Goal: Transaction & Acquisition: Purchase product/service

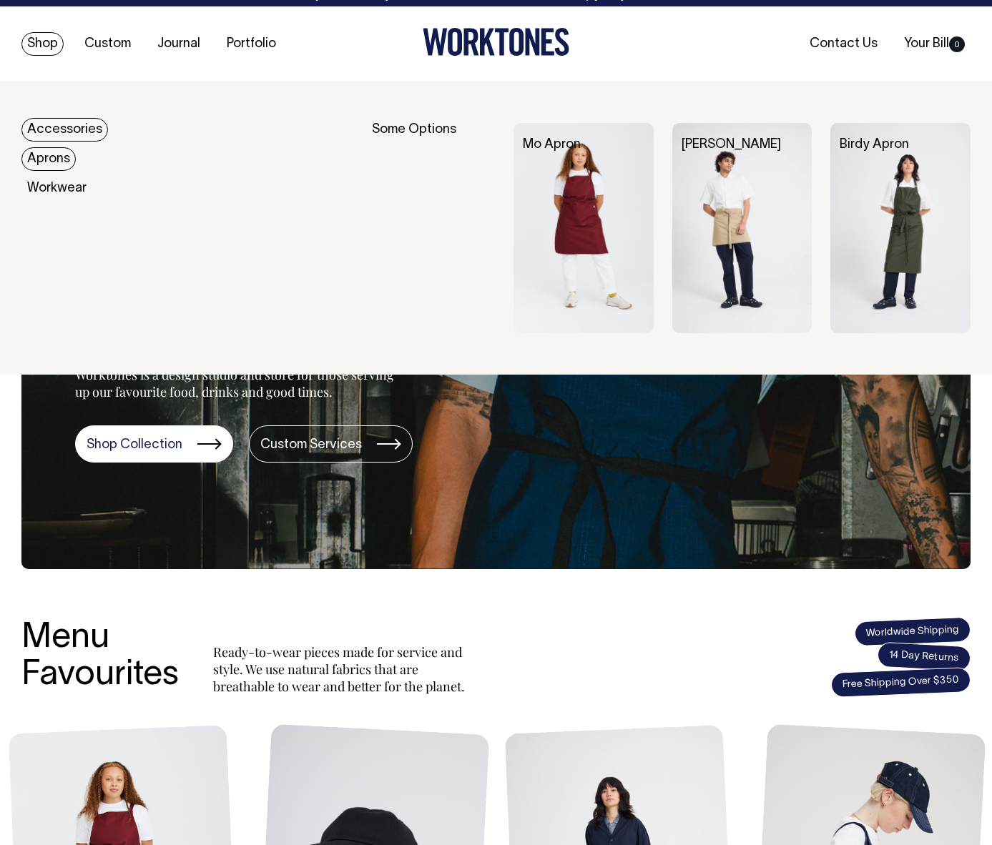
scroll to position [14, 0]
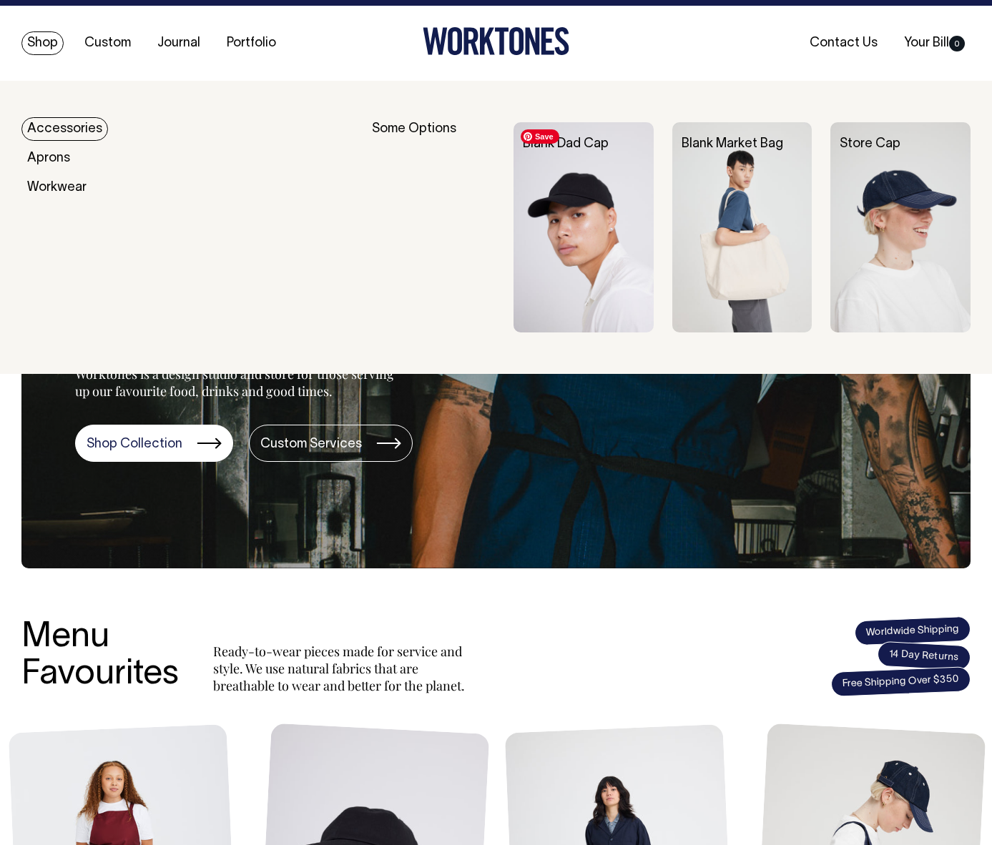
click at [612, 234] on img at bounding box center [583, 227] width 140 height 210
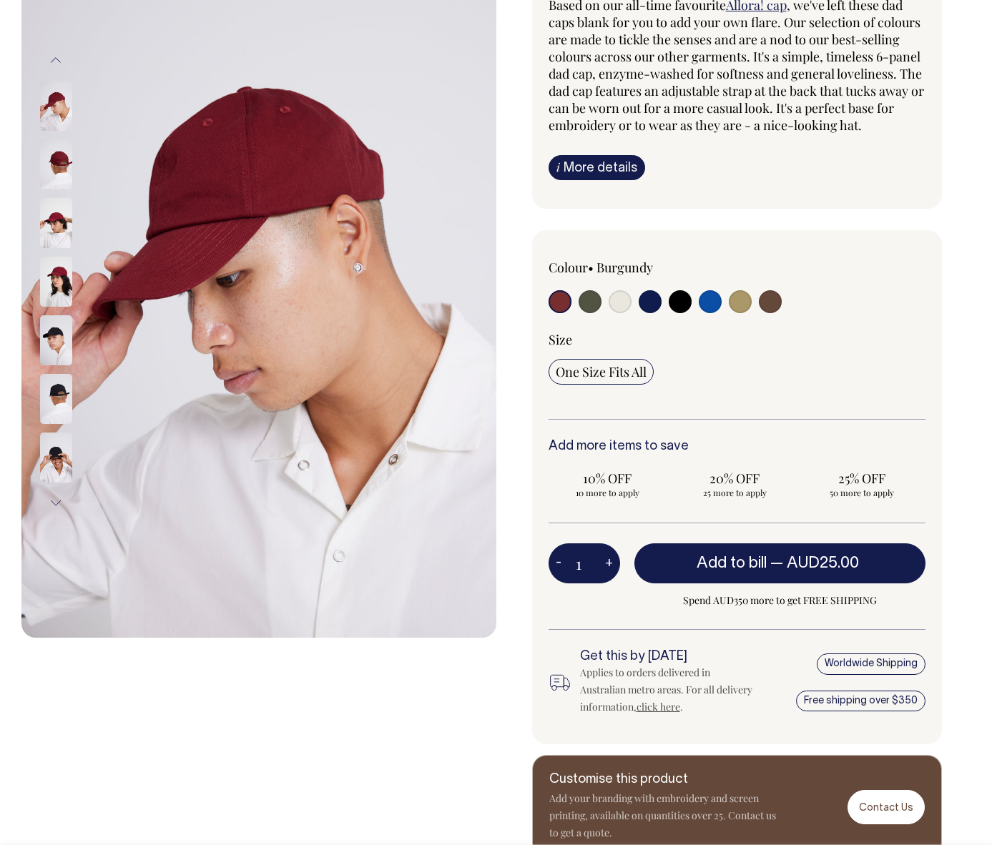
scroll to position [170, 0]
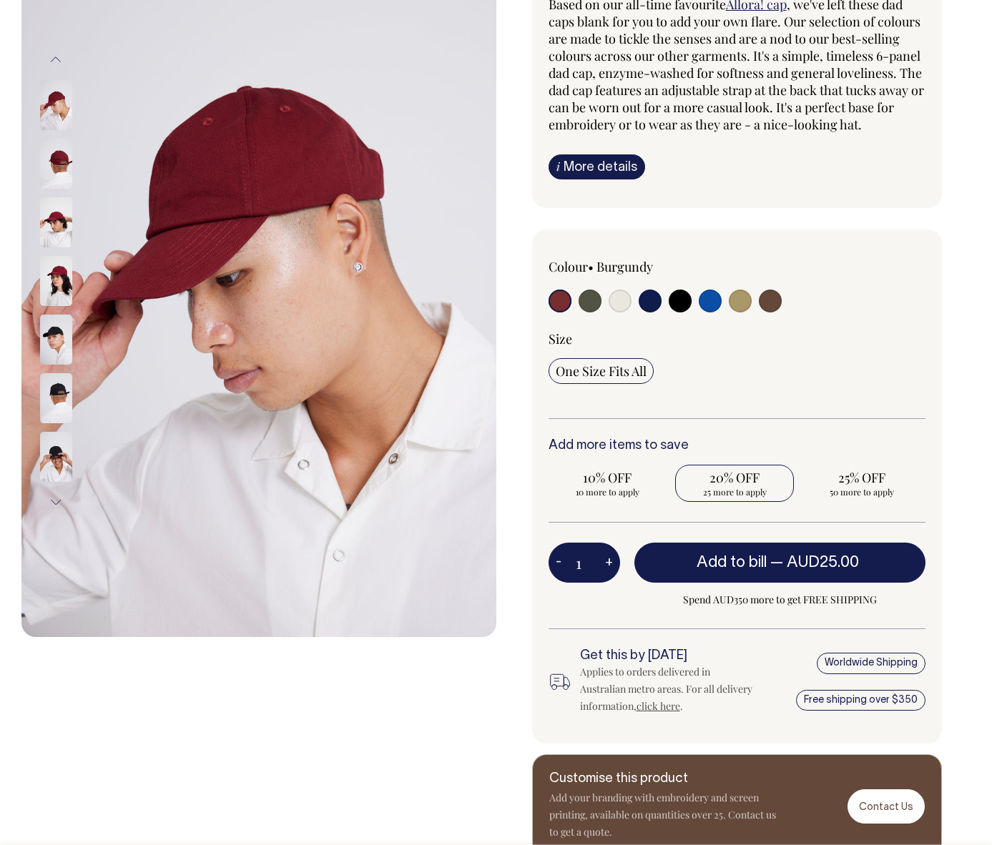
click at [742, 487] on span "25 more to apply" at bounding box center [734, 491] width 104 height 11
click at [742, 487] on input "20% OFF 25 more to apply" at bounding box center [734, 483] width 119 height 37
radio input "true"
type input "25"
radio input "true"
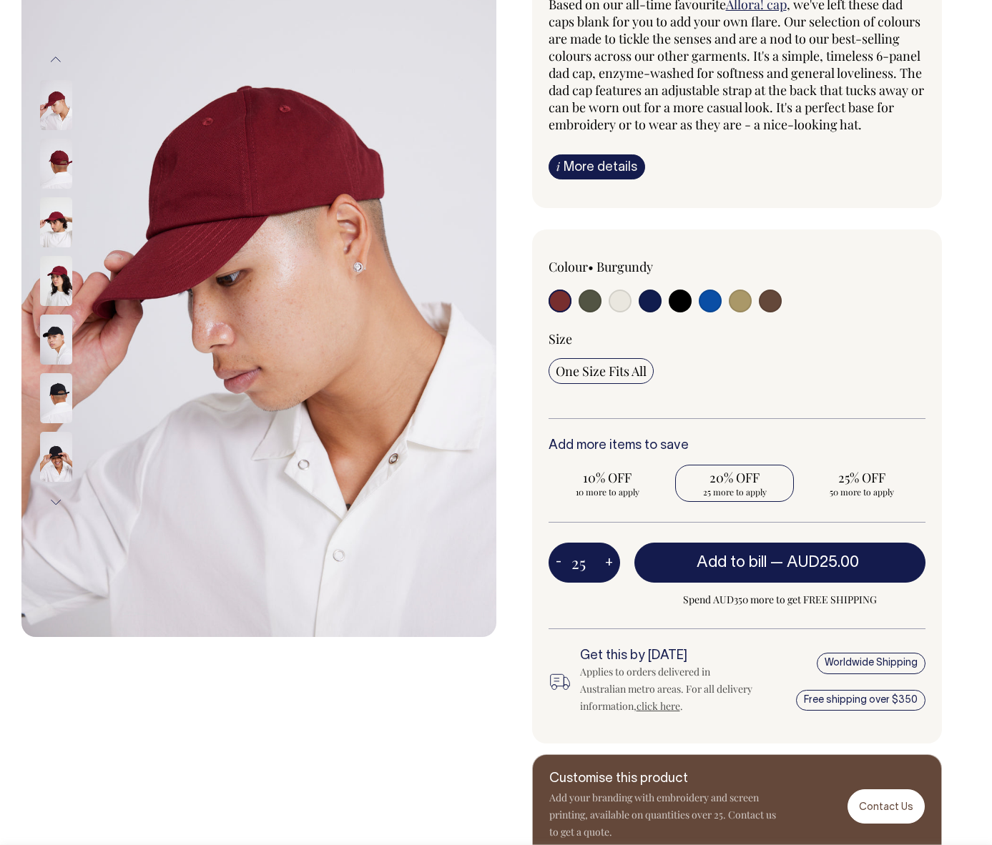
select select
type input "25"
click at [594, 483] on span "10% OFF" at bounding box center [608, 477] width 104 height 17
click at [594, 483] on input "10% OFF Requirement met" at bounding box center [607, 483] width 119 height 37
radio input "true"
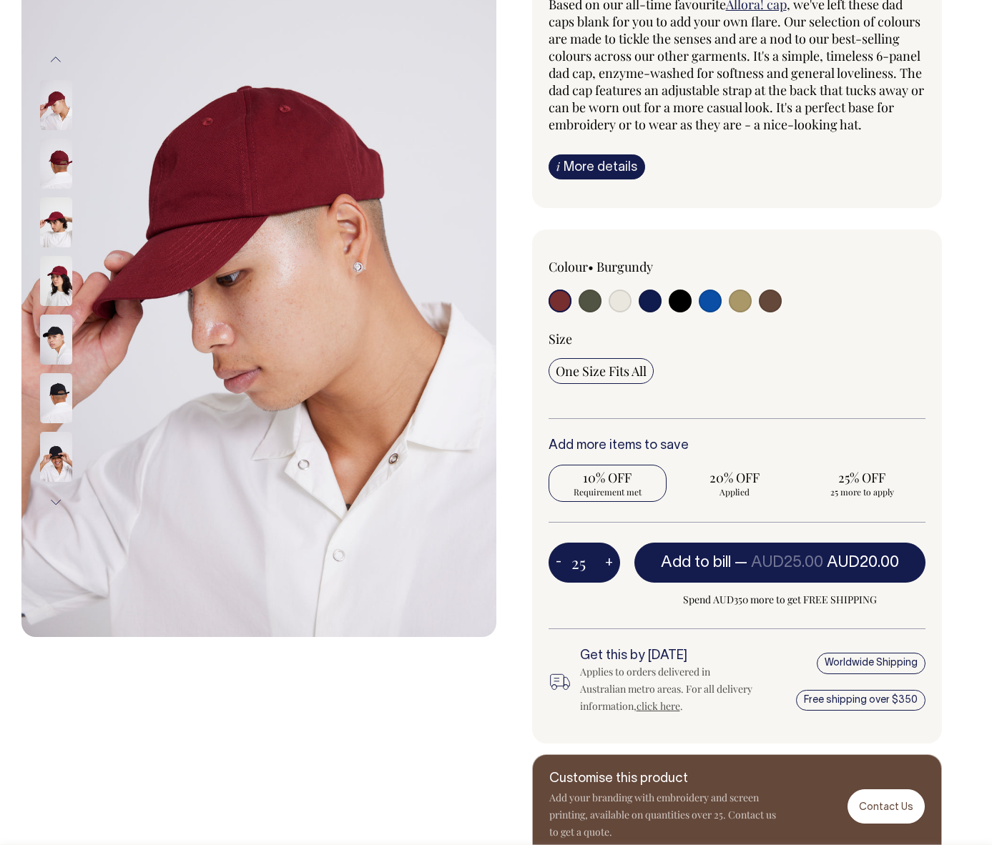
type input "10"
radio input "true"
radio input "false"
select select
type input "10"
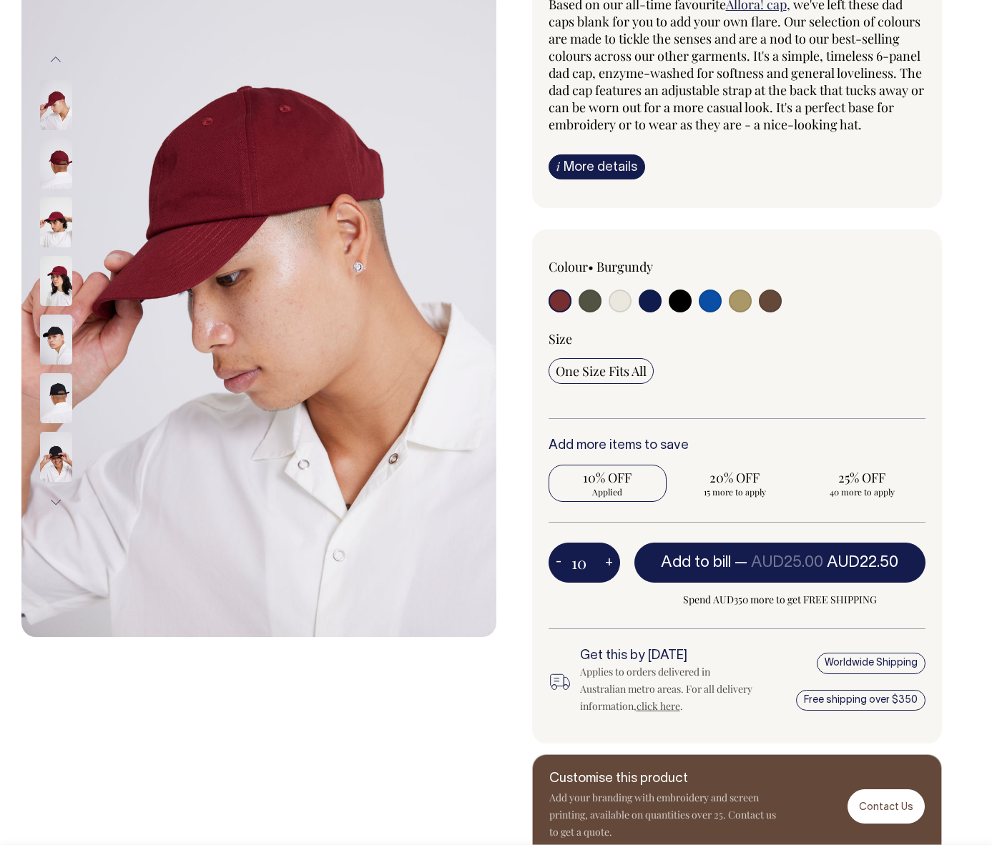
click at [671, 485] on div "10% OFF Applied 20% OFF 15 more to apply 25% OFF 40 more to apply" at bounding box center [737, 483] width 378 height 37
click at [734, 484] on span "20% OFF" at bounding box center [734, 477] width 104 height 17
click at [734, 484] on input "20% OFF 15 more to apply" at bounding box center [734, 483] width 119 height 37
radio input "true"
type input "25"
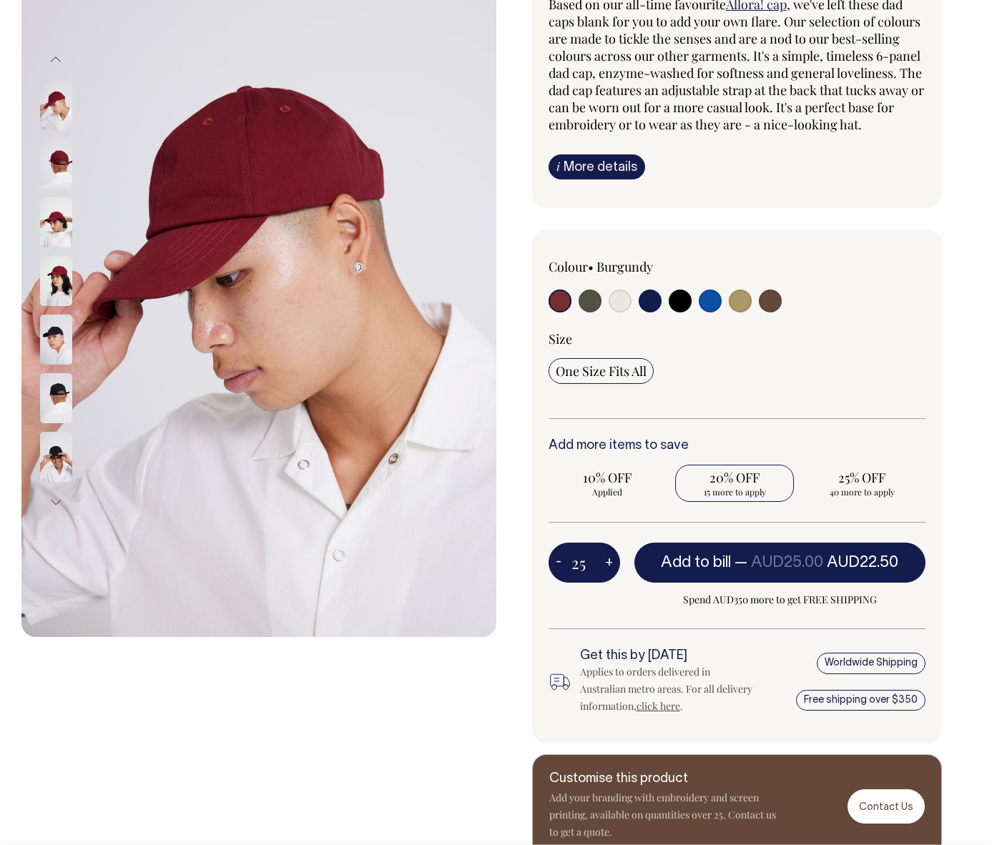
radio input "false"
radio input "true"
select select
type input "25"
click at [874, 496] on span "25 more to apply" at bounding box center [861, 491] width 104 height 11
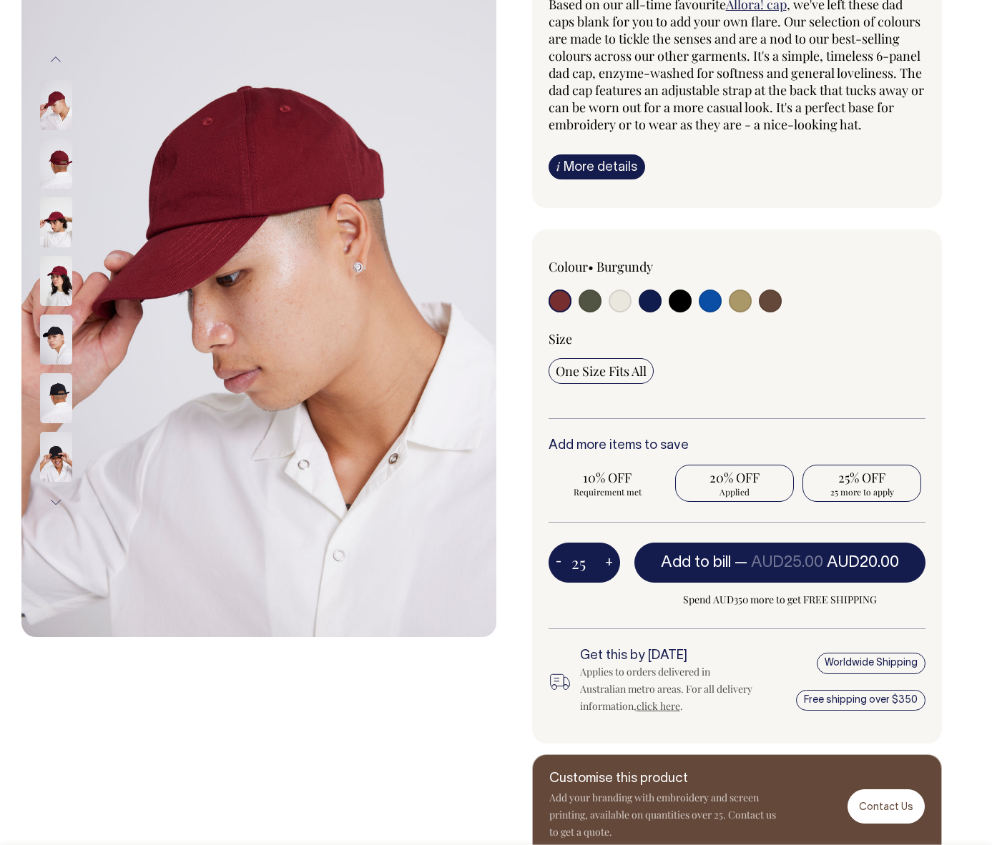
click at [874, 496] on input "25% OFF 25 more to apply" at bounding box center [861, 483] width 119 height 37
radio input "true"
type input "50"
radio input "false"
radio input "true"
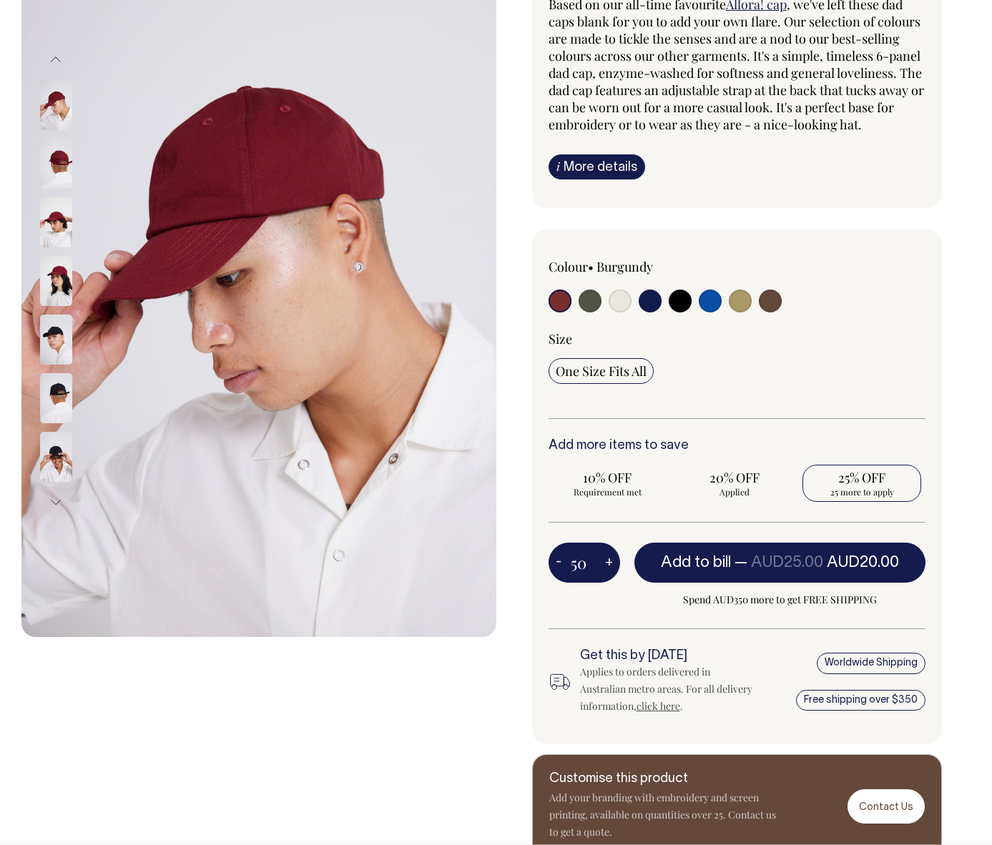
select select
type input "50"
click at [723, 477] on span "20% OFF" at bounding box center [734, 477] width 104 height 17
click at [723, 477] on input "20% OFF Requirement met" at bounding box center [734, 483] width 119 height 37
radio input "true"
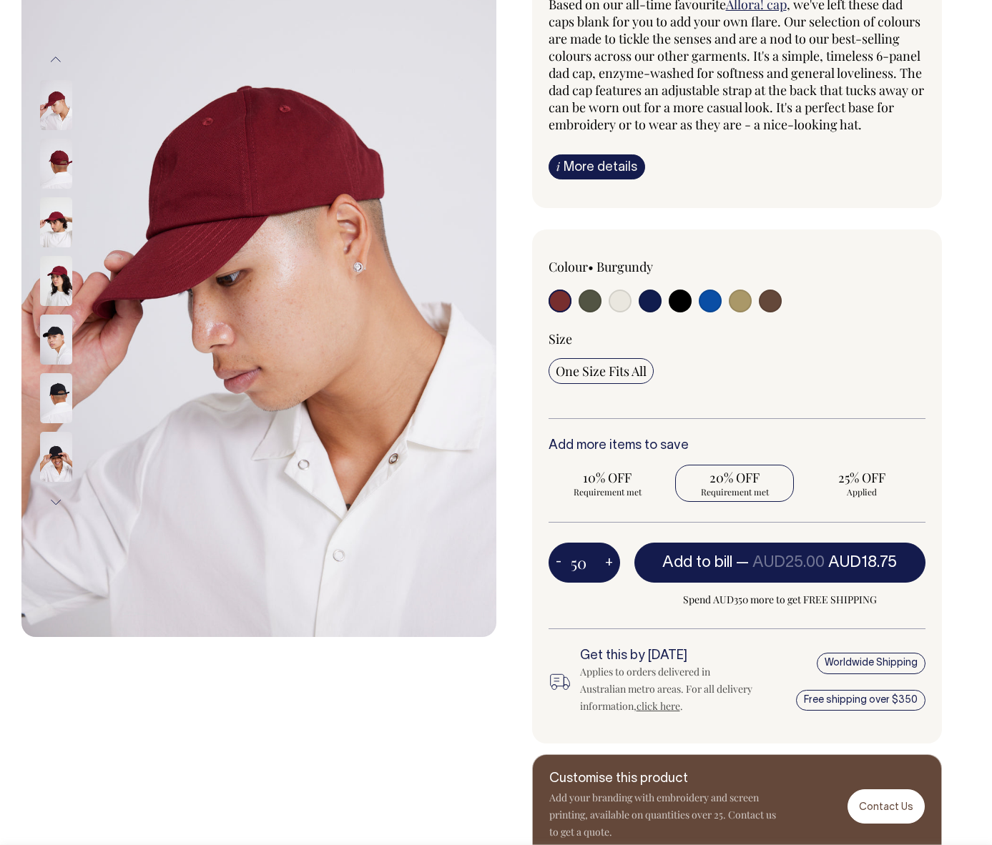
type input "25"
radio input "true"
radio input "false"
select select
type input "25"
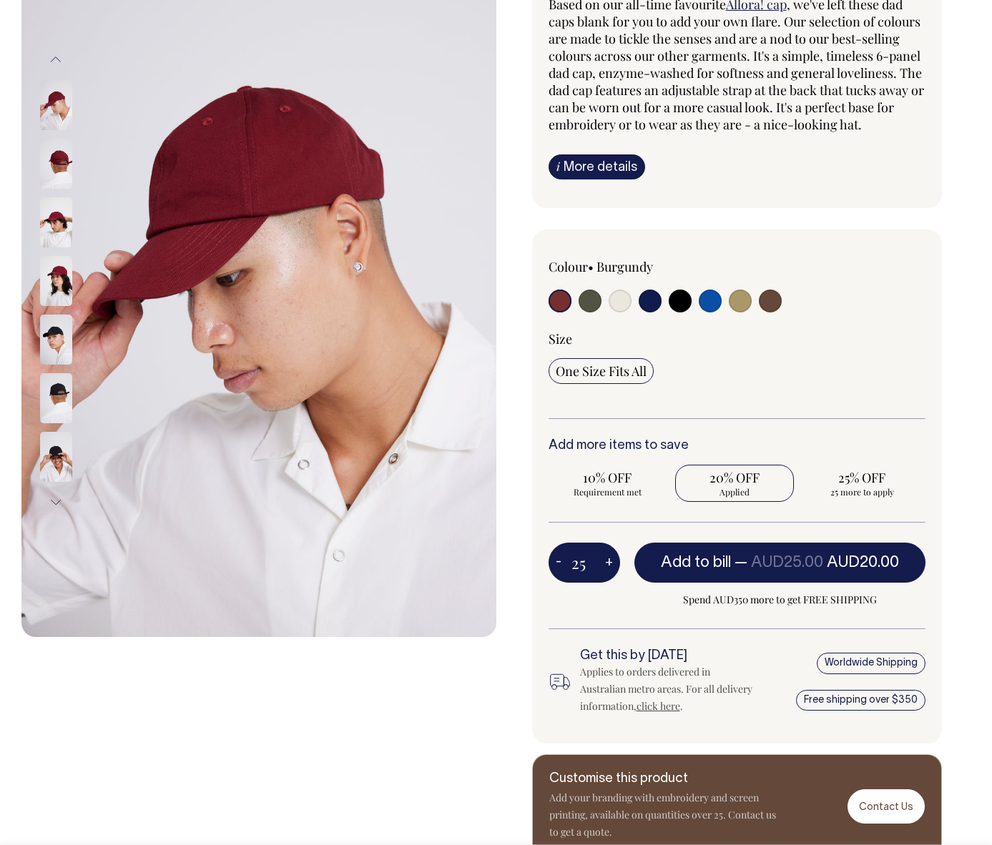
click at [808, 378] on div "One Size Fits All" at bounding box center [737, 371] width 378 height 26
